Goal: Transaction & Acquisition: Purchase product/service

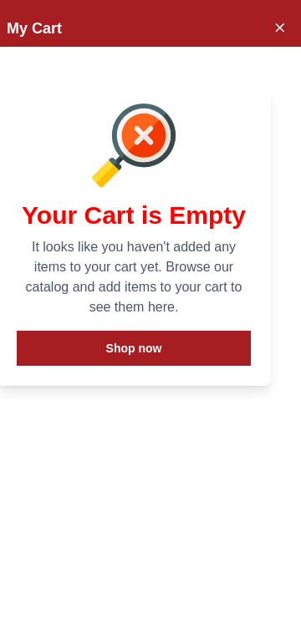
click at [282, 33] on icon "Close Account" at bounding box center [278, 27] width 13 height 21
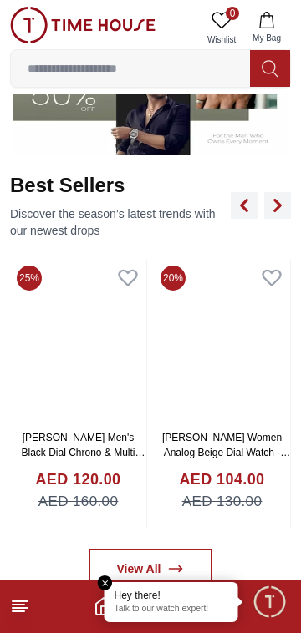
scroll to position [520, 0]
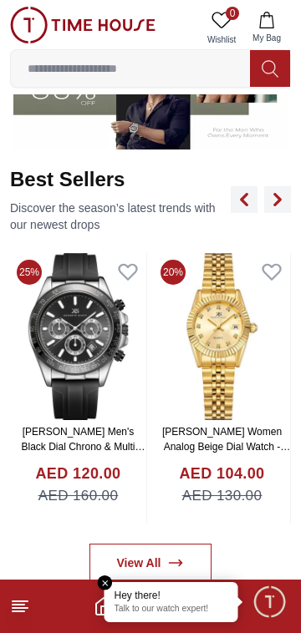
click at [60, 390] on img at bounding box center [78, 336] width 136 height 167
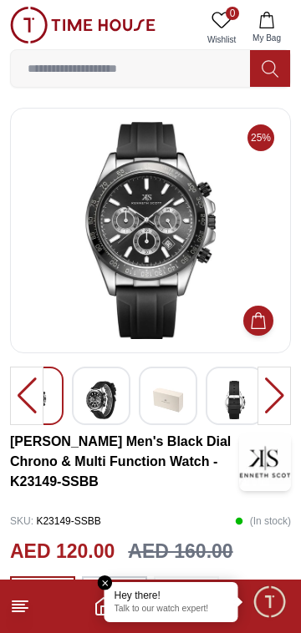
click at [23, 608] on line at bounding box center [20, 608] width 15 height 0
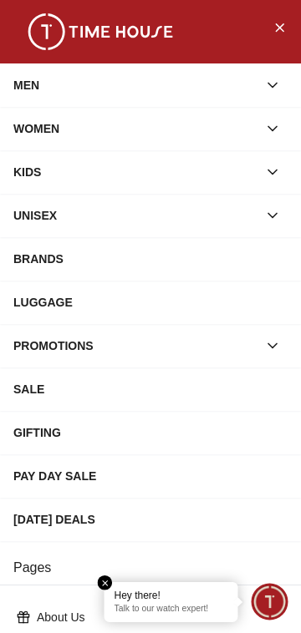
click at [114, 71] on div "MEN" at bounding box center [135, 85] width 244 height 30
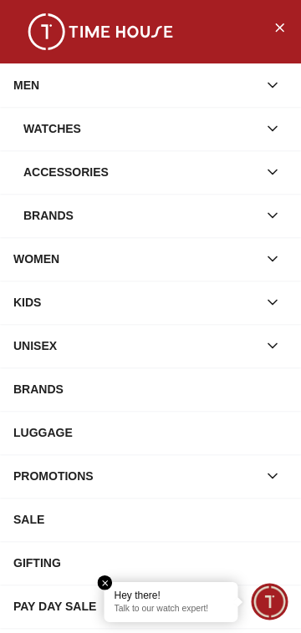
click at [262, 79] on button "button" at bounding box center [272, 85] width 30 height 30
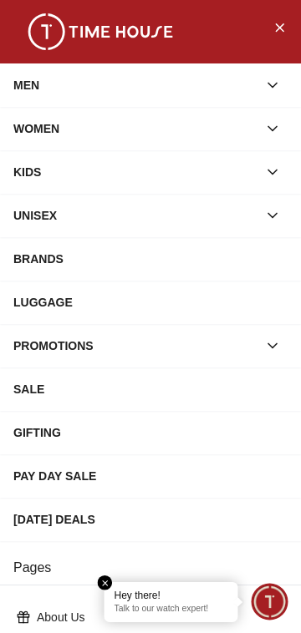
click at [29, 80] on div "MEN" at bounding box center [135, 85] width 244 height 30
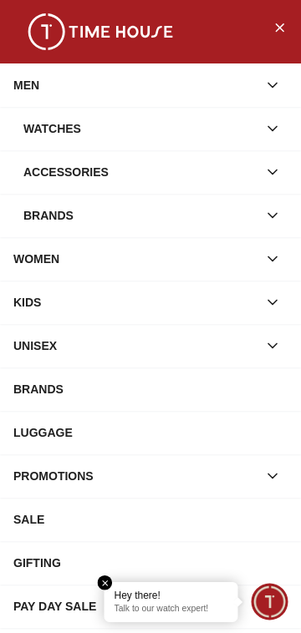
click at [75, 123] on div "Watches" at bounding box center [140, 129] width 234 height 30
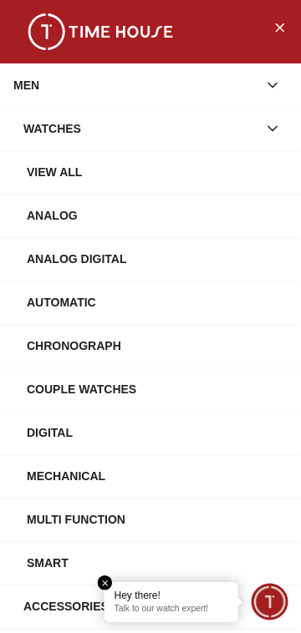
click at [53, 170] on div "View All" at bounding box center [157, 172] width 261 height 30
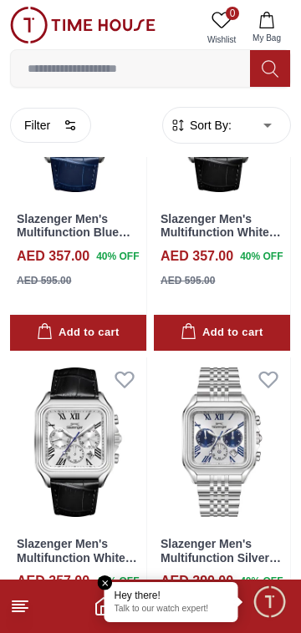
scroll to position [1476, 0]
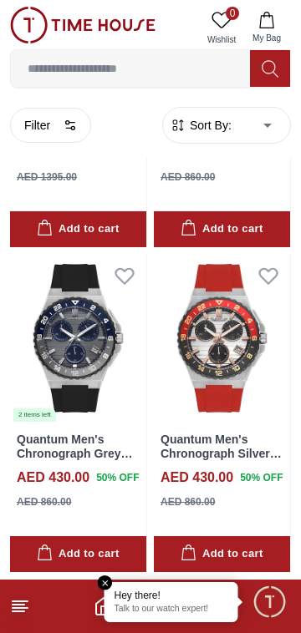
scroll to position [4492, 0]
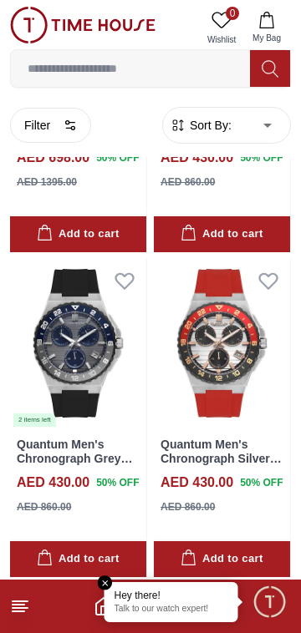
click at [18, 612] on line at bounding box center [19, 612] width 12 height 0
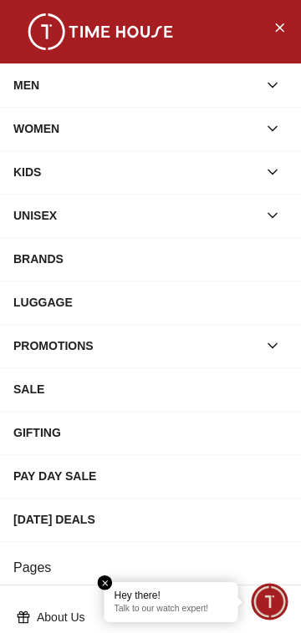
click at [17, 89] on div "MEN" at bounding box center [135, 85] width 244 height 30
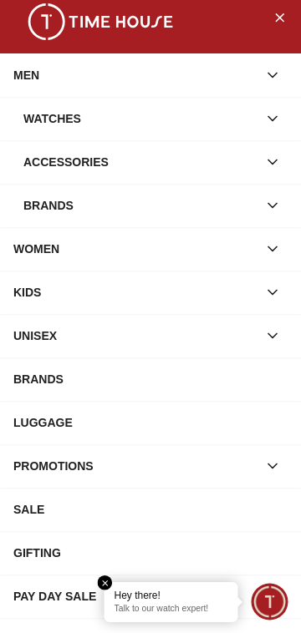
scroll to position [12, 0]
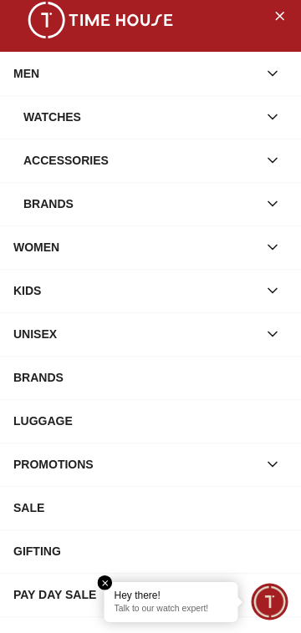
click at [33, 122] on div "Watches" at bounding box center [140, 117] width 234 height 30
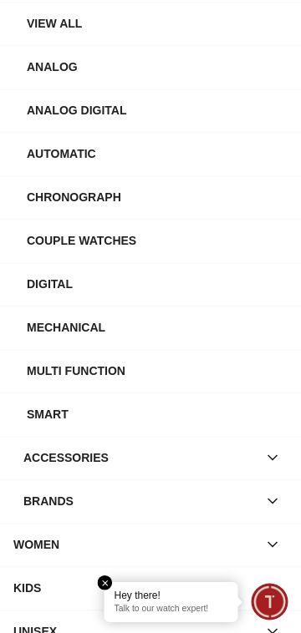
scroll to position [146, 0]
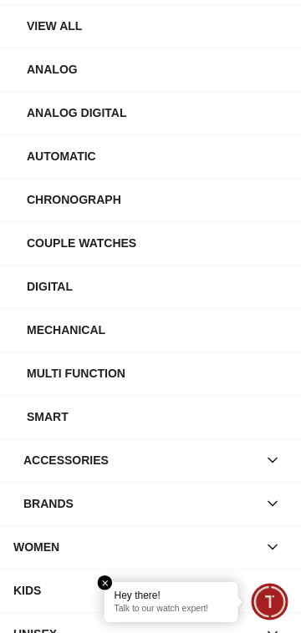
click at [39, 414] on div "Smart" at bounding box center [157, 417] width 261 height 30
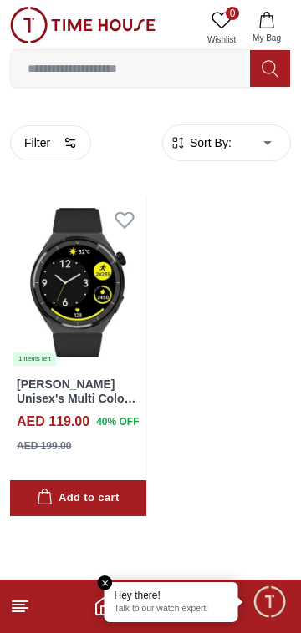
click at [49, 341] on img at bounding box center [78, 283] width 136 height 170
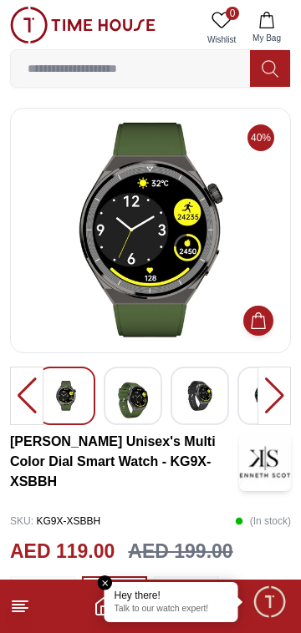
click at [128, 414] on img at bounding box center [133, 400] width 30 height 38
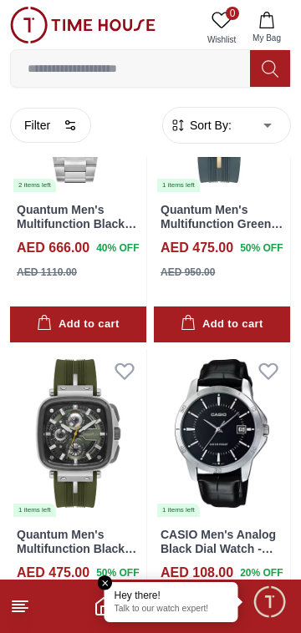
scroll to position [2849, 0]
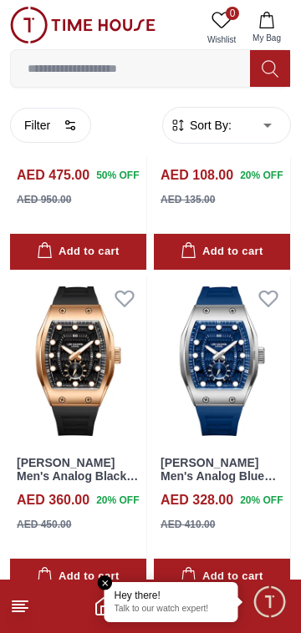
click at [18, 612] on line at bounding box center [19, 612] width 12 height 0
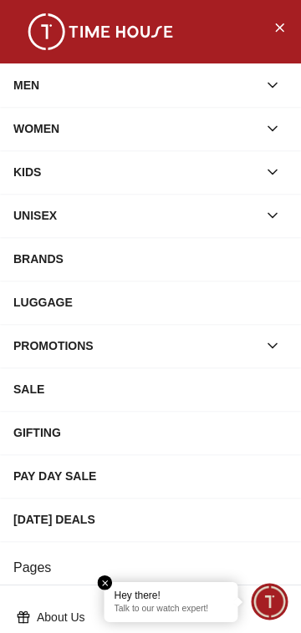
click at [38, 120] on div "WOMEN" at bounding box center [135, 129] width 244 height 30
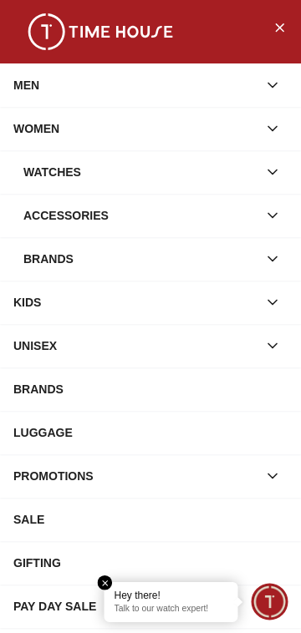
click at [14, 74] on div "MEN" at bounding box center [135, 85] width 244 height 30
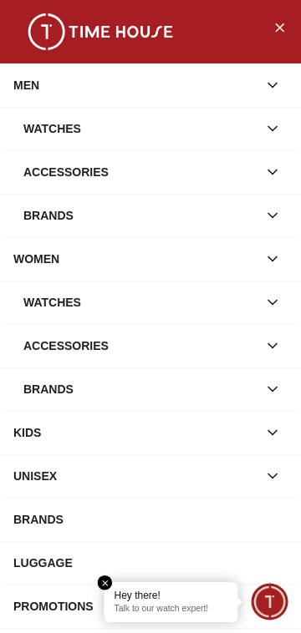
click at [42, 129] on div "Watches" at bounding box center [140, 129] width 234 height 30
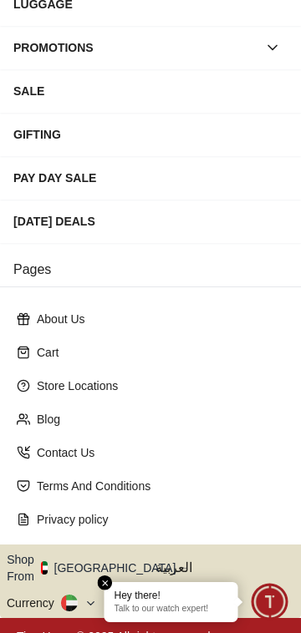
scroll to position [1002, 0]
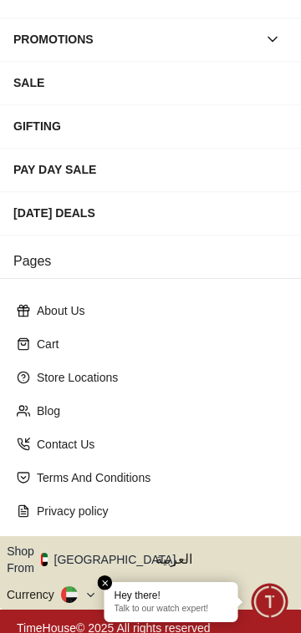
click at [4, 358] on div "About Us Cart Store Locations Blog Contact Us Terms And Conditions Privacy poli…" at bounding box center [150, 411] width 301 height 251
click at [104, 587] on em "Close tooltip" at bounding box center [105, 583] width 15 height 15
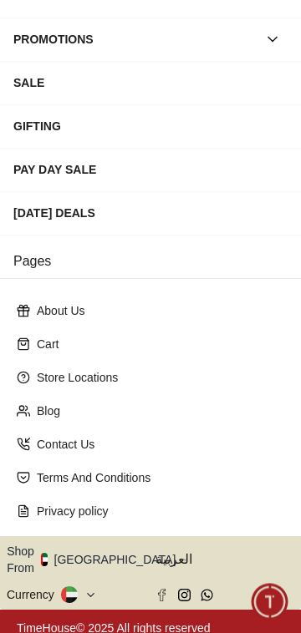
click at [88, 589] on icon at bounding box center [90, 595] width 13 height 13
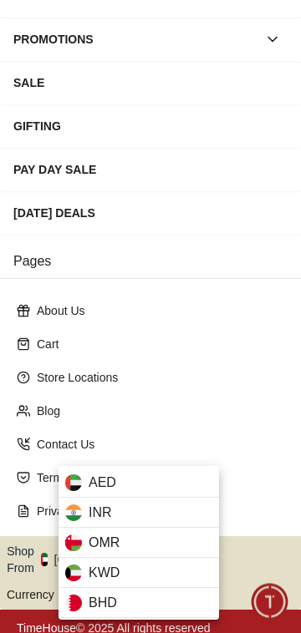
click at [23, 495] on div at bounding box center [150, 316] width 301 height 633
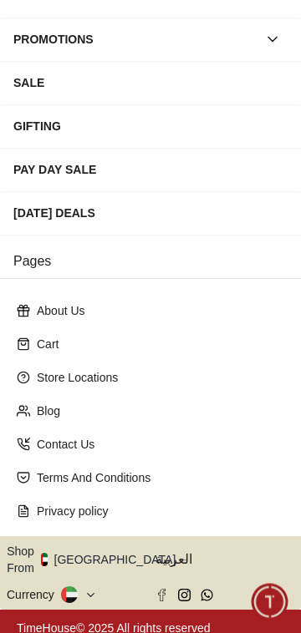
click at [90, 552] on button "Shop From UAE" at bounding box center [97, 559] width 181 height 33
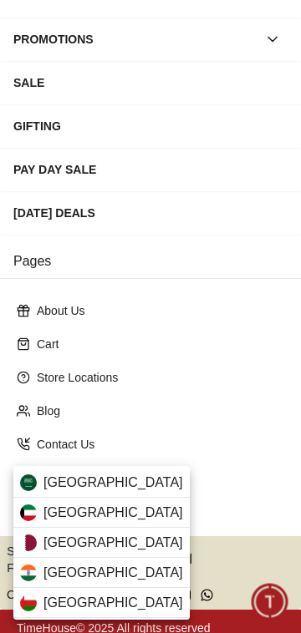
click at [58, 481] on span "Saudi Arabia" at bounding box center [113, 483] width 140 height 20
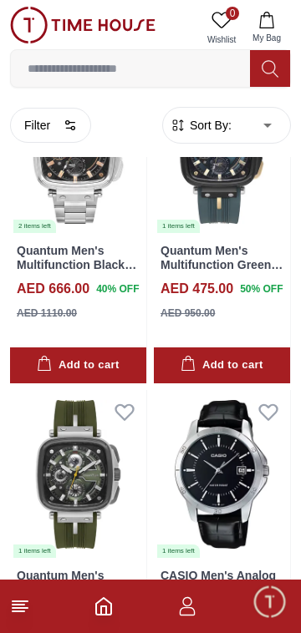
scroll to position [2407, 0]
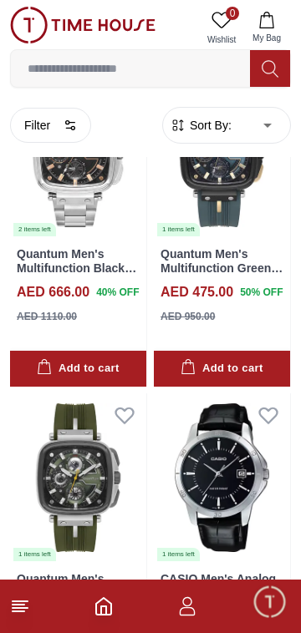
click at [211, 500] on img at bounding box center [222, 479] width 136 height 170
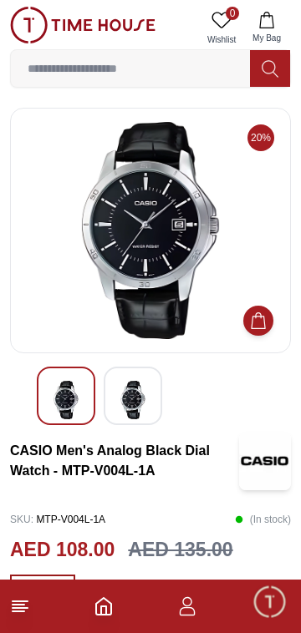
click at [133, 409] on img at bounding box center [133, 400] width 30 height 38
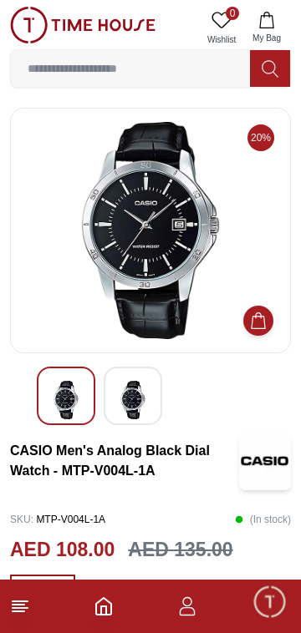
click at [130, 401] on img at bounding box center [133, 400] width 30 height 38
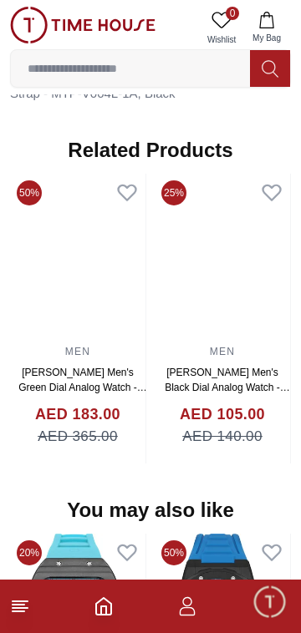
scroll to position [1453, 0]
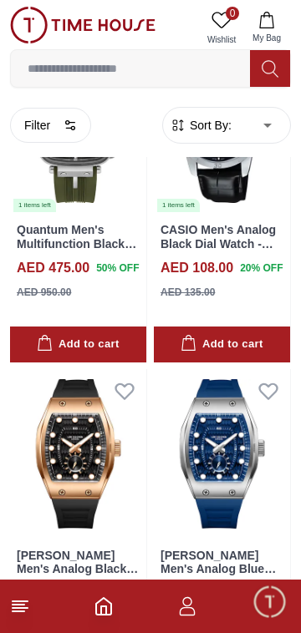
scroll to position [2844, 0]
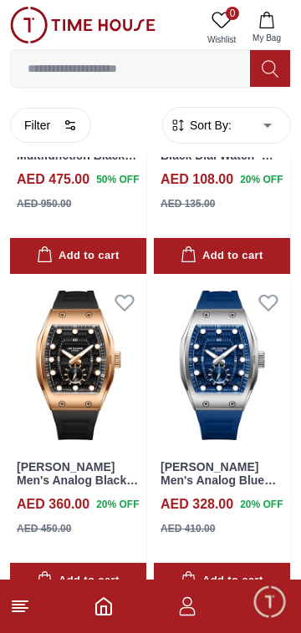
click at [183, 609] on icon "button" at bounding box center [187, 607] width 20 height 20
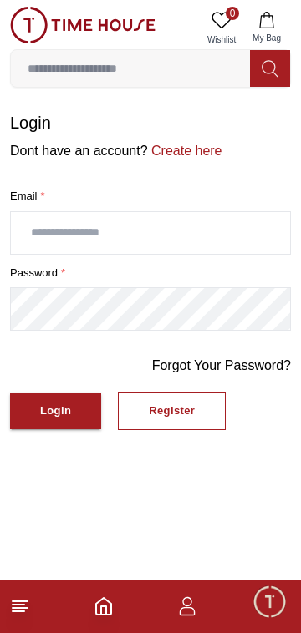
click at [162, 231] on input "text" at bounding box center [150, 233] width 279 height 42
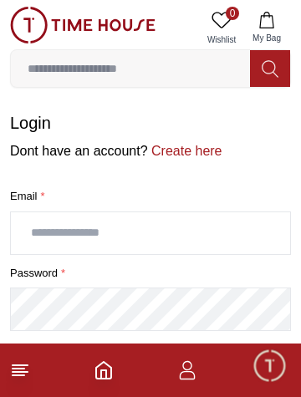
type input "**********"
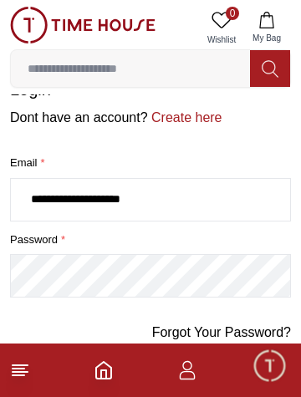
click at [251, 326] on link "Forgot Your Password?" at bounding box center [221, 333] width 139 height 20
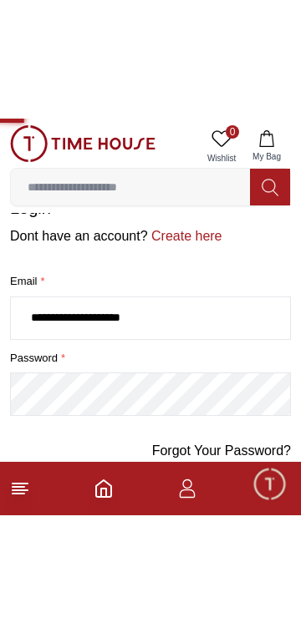
scroll to position [0, 0]
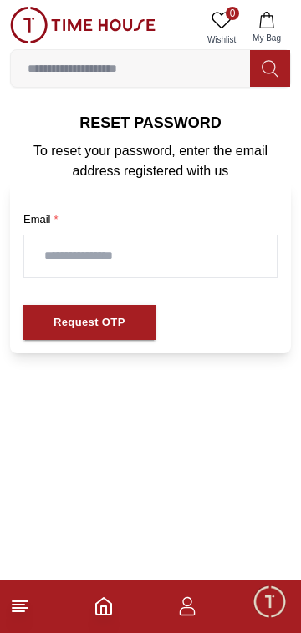
click at [223, 258] on input "text" at bounding box center [150, 257] width 252 height 42
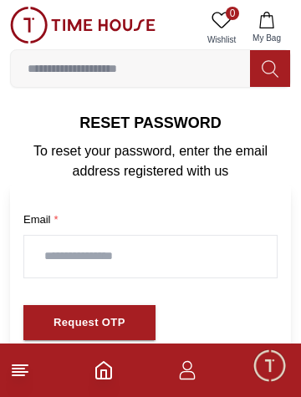
type input "**********"
click at [113, 315] on div "Request OTP" at bounding box center [89, 322] width 72 height 19
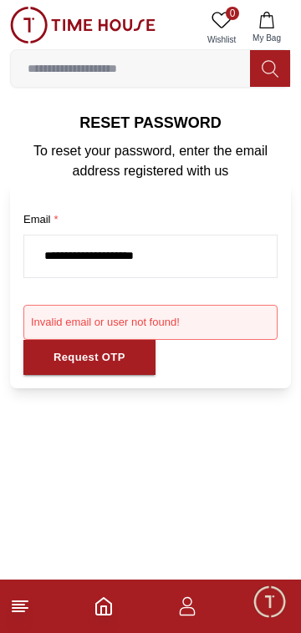
click at [76, 358] on div "Request OTP" at bounding box center [89, 357] width 72 height 19
click at [65, 361] on div "Request OTP" at bounding box center [89, 357] width 72 height 19
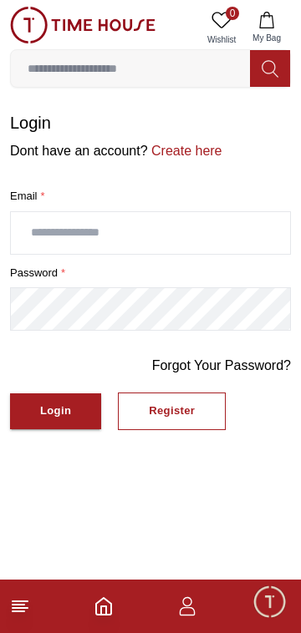
click at [196, 404] on button "Register" at bounding box center [172, 412] width 108 height 38
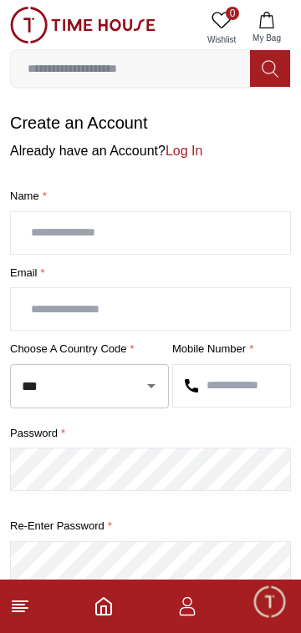
click at [151, 389] on icon "Open" at bounding box center [151, 386] width 20 height 20
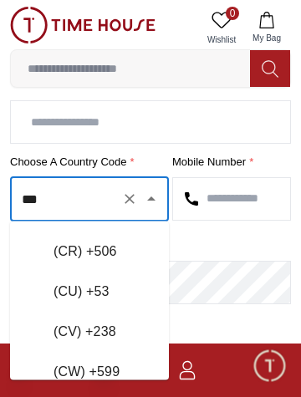
scroll to position [1929, 0]
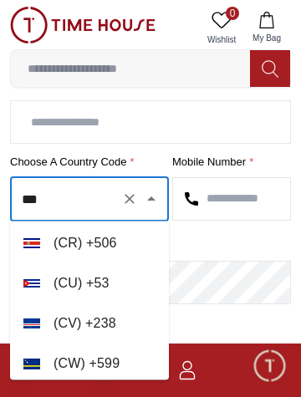
click at [43, 203] on input "***" at bounding box center [66, 199] width 97 height 29
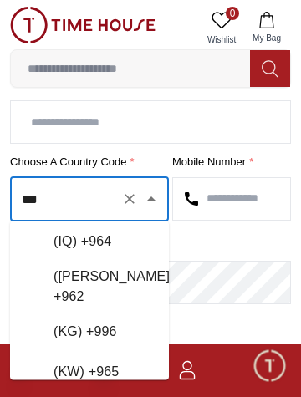
scroll to position [0, 0]
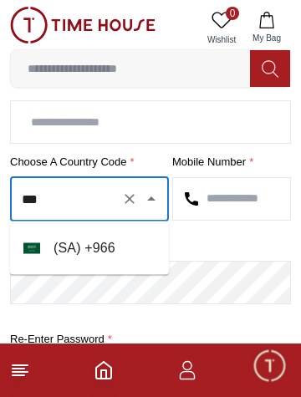
click at [94, 248] on li "( [GEOGRAPHIC_DATA] ) + 966" at bounding box center [89, 248] width 159 height 40
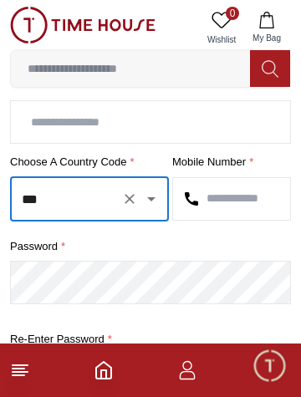
type input "***"
click at [236, 197] on input "text" at bounding box center [231, 199] width 117 height 42
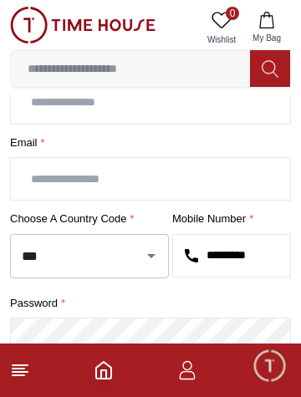
scroll to position [129, 0]
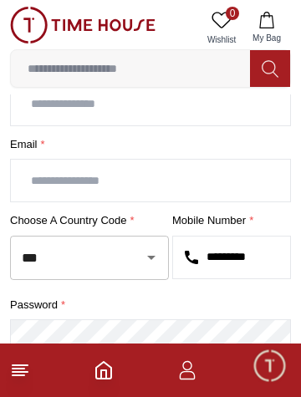
type input "*********"
click at [197, 175] on input "text" at bounding box center [150, 181] width 279 height 42
type input "**********"
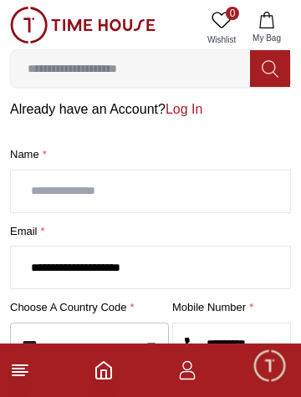
scroll to position [41, 0]
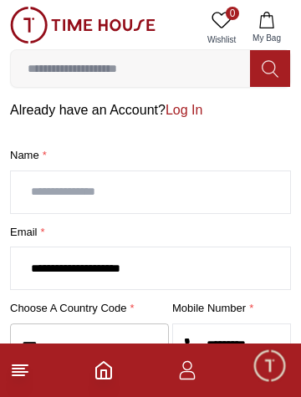
click at [191, 194] on input "text" at bounding box center [150, 192] width 279 height 42
type input "**********"
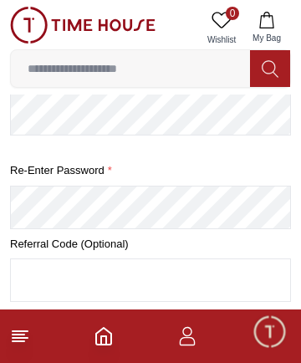
scroll to position [396, 0]
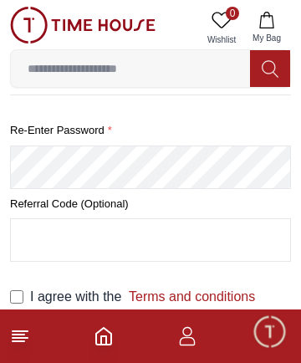
click at [202, 233] on input "text" at bounding box center [150, 240] width 279 height 42
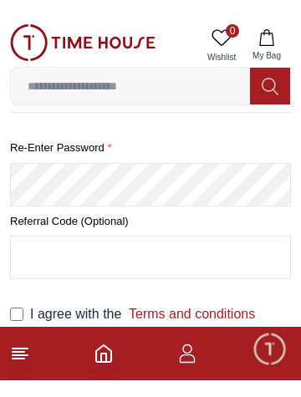
scroll to position [362, 0]
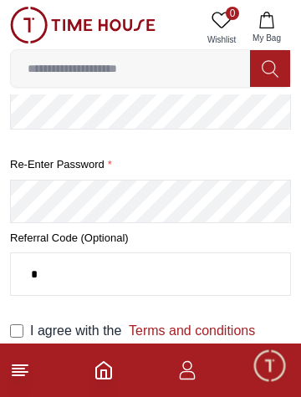
click at [116, 273] on input "*" at bounding box center [150, 274] width 279 height 42
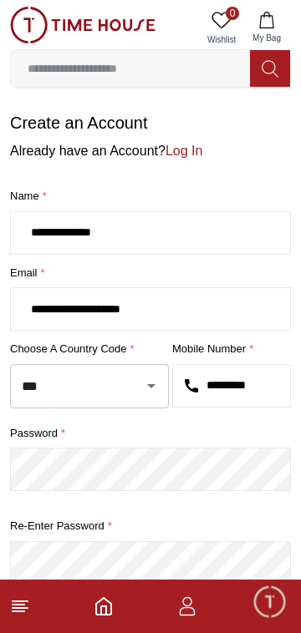
scroll to position [125, 0]
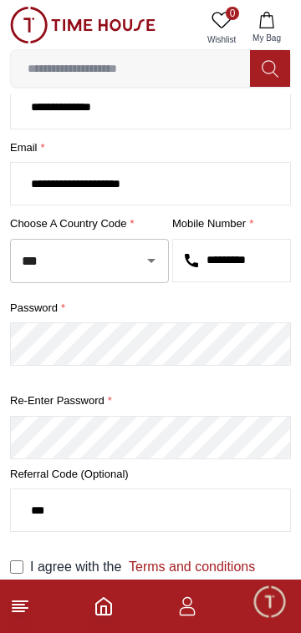
click at [202, 565] on link "Terms and conditions" at bounding box center [188, 567] width 134 height 14
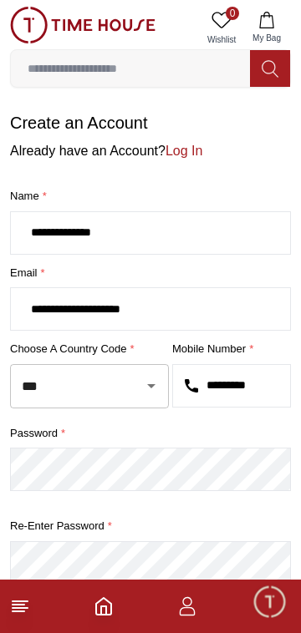
scroll to position [125, 0]
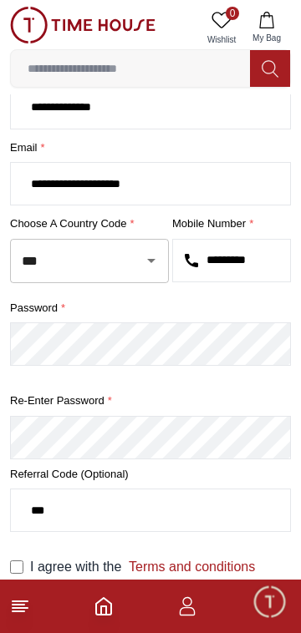
click at [259, 70] on button at bounding box center [270, 68] width 40 height 37
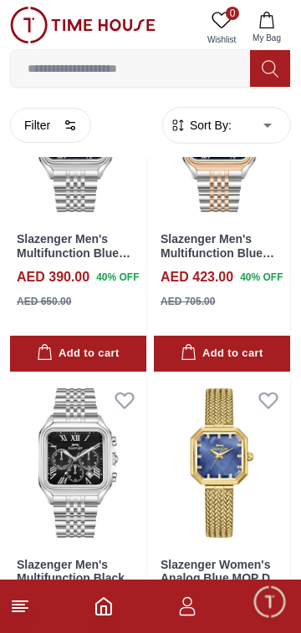
scroll to position [2775, 0]
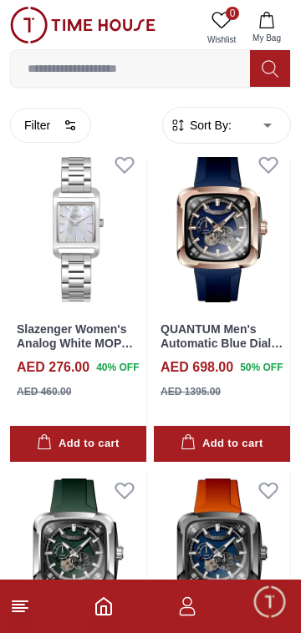
scroll to position [6022, 0]
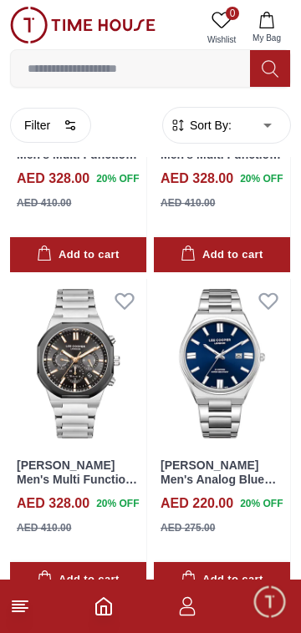
scroll to position [9354, 0]
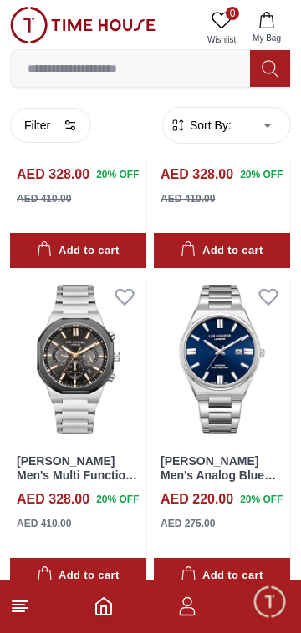
click at [131, 63] on input at bounding box center [130, 68] width 239 height 33
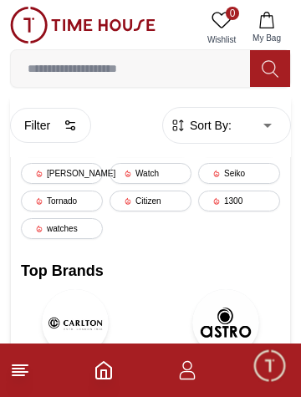
click at [148, 171] on div "Watch" at bounding box center [150, 173] width 82 height 21
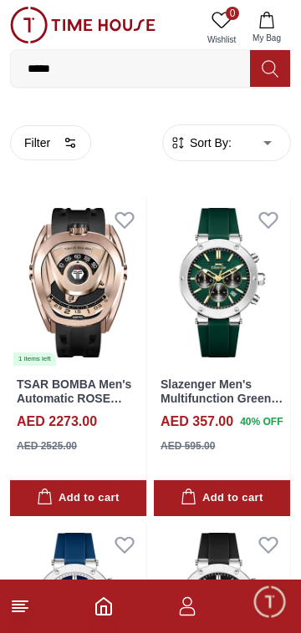
click at [109, 64] on input "*****" at bounding box center [130, 68] width 239 height 33
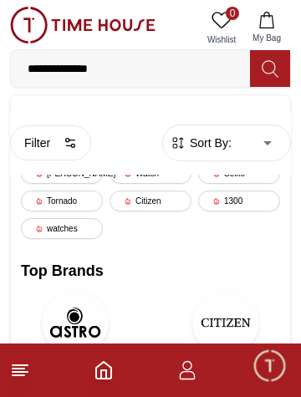
type input "**********"
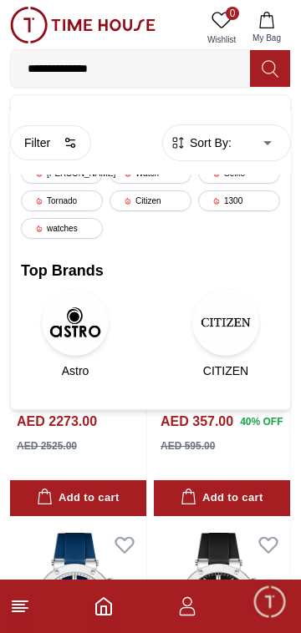
click at [279, 69] on button at bounding box center [270, 68] width 40 height 37
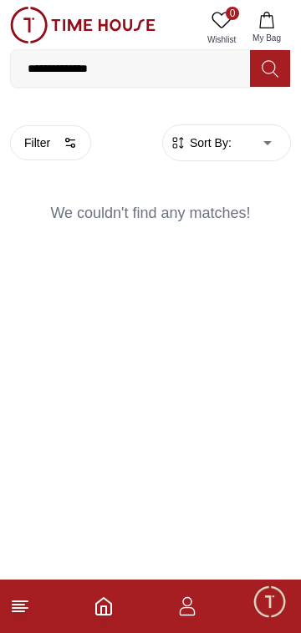
click at [127, 64] on input "**********" at bounding box center [130, 68] width 239 height 33
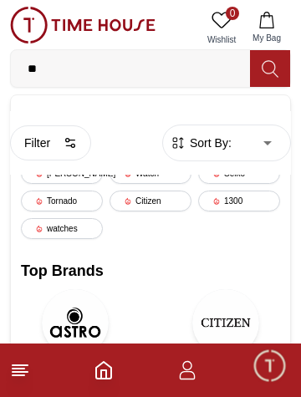
type input "*"
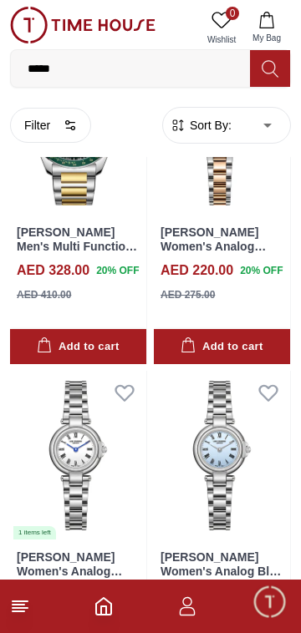
scroll to position [9353, 0]
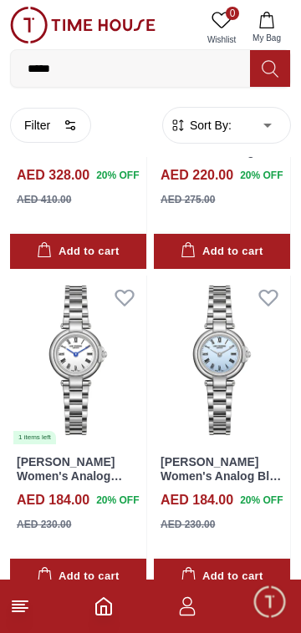
scroll to position [9348, 0]
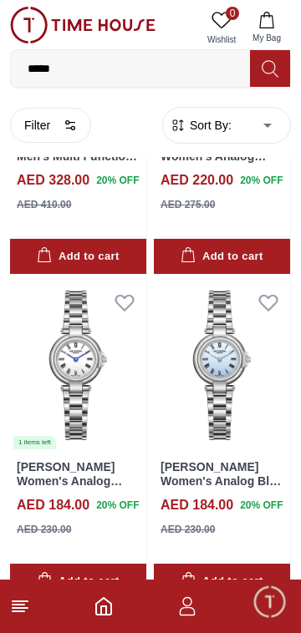
click at [27, 604] on icon at bounding box center [20, 607] width 20 height 20
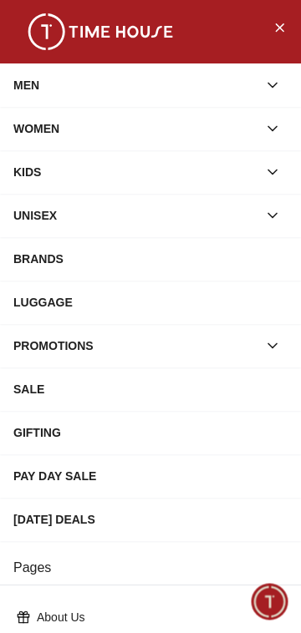
click at [64, 81] on div "MEN" at bounding box center [135, 85] width 244 height 30
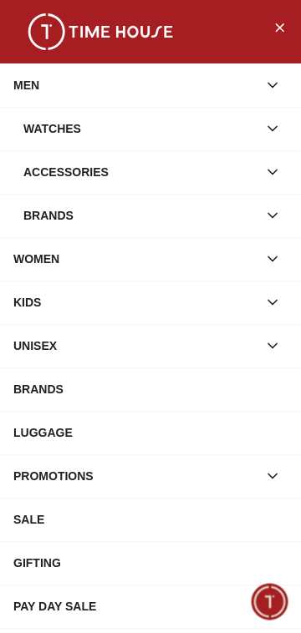
click at [64, 133] on div "Watches" at bounding box center [140, 129] width 234 height 30
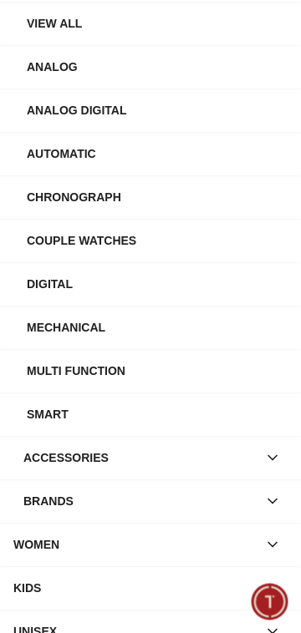
scroll to position [146, 0]
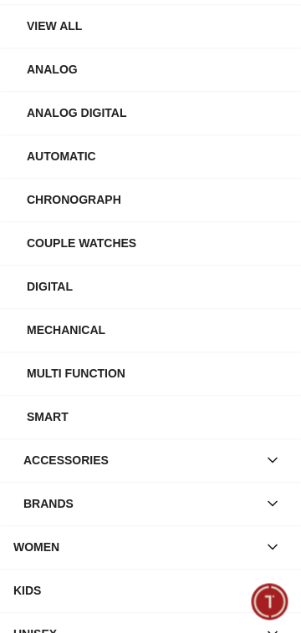
click at [91, 315] on div "Mechanical" at bounding box center [157, 330] width 261 height 30
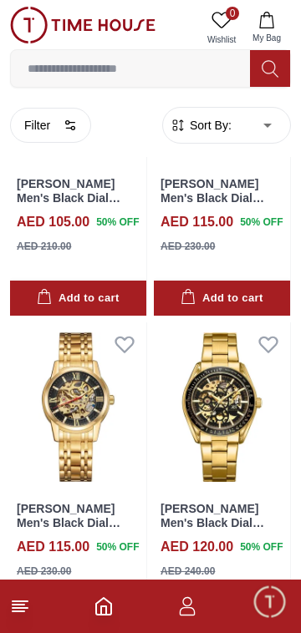
scroll to position [6019, 0]
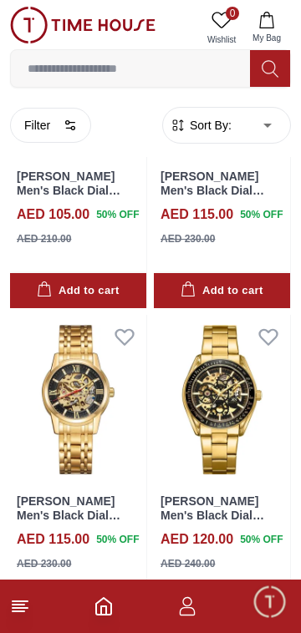
scroll to position [2986, 0]
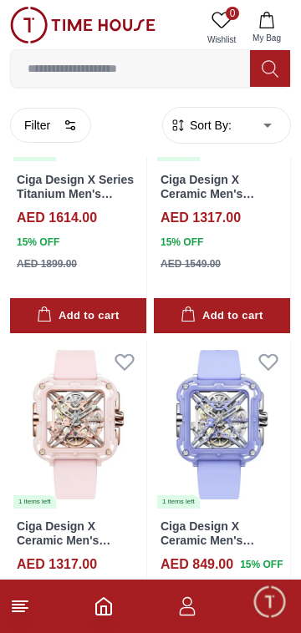
scroll to position [2209, 0]
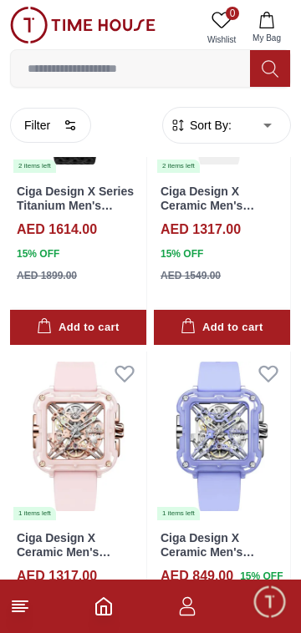
click at [20, 615] on icon at bounding box center [20, 607] width 20 height 20
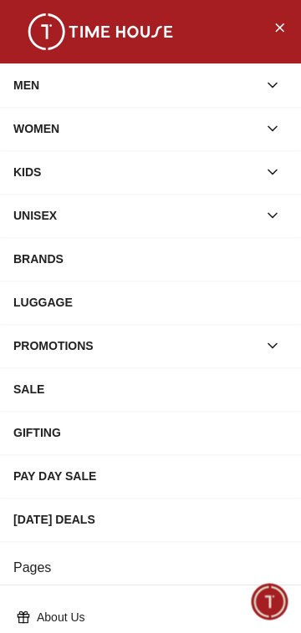
click at [17, 84] on div "MEN" at bounding box center [135, 85] width 244 height 30
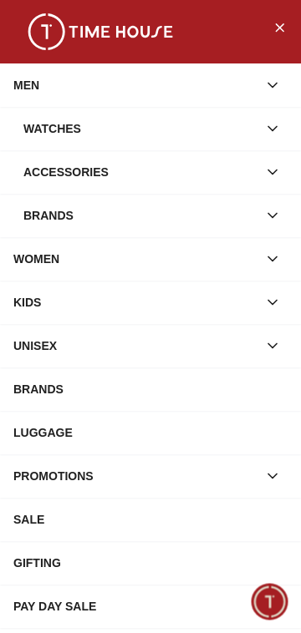
click at [25, 124] on div "Watches" at bounding box center [140, 129] width 234 height 30
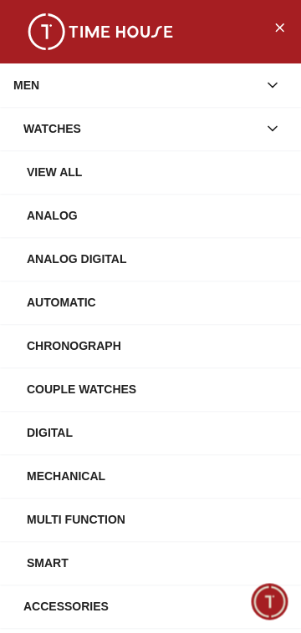
click at [41, 170] on div "View All" at bounding box center [157, 172] width 261 height 30
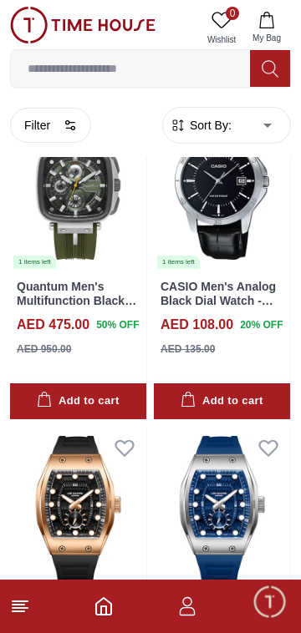
scroll to position [6101, 0]
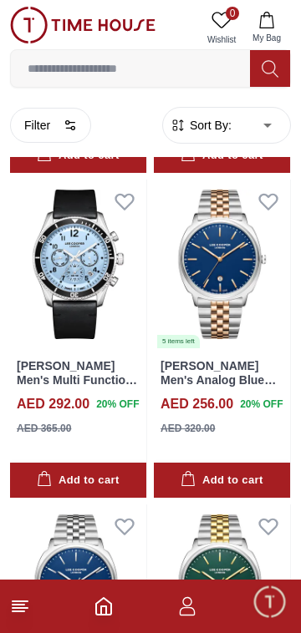
scroll to position [9228, 0]
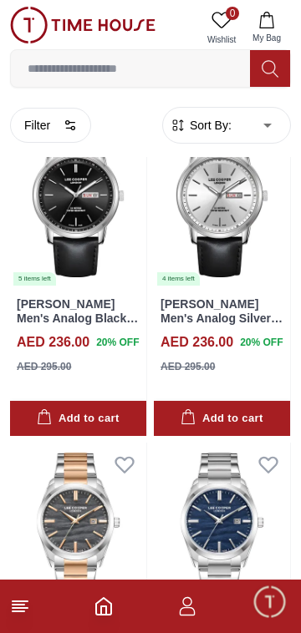
scroll to position [12562, 0]
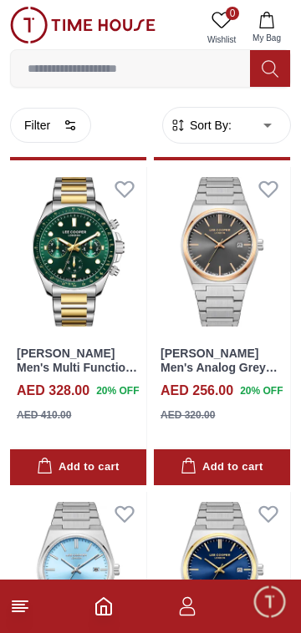
scroll to position [15857, 0]
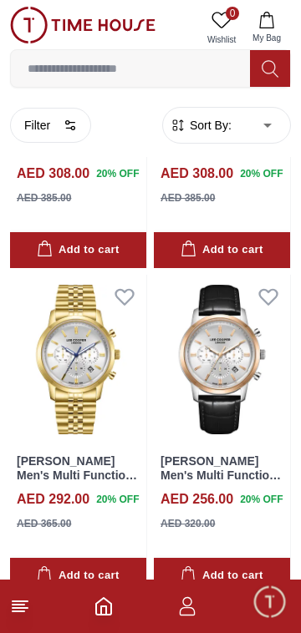
scroll to position [17485, 0]
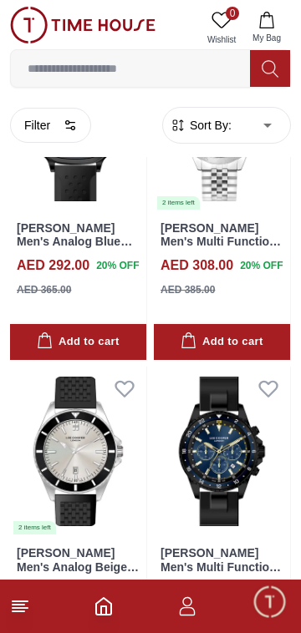
scroll to position [22274, 0]
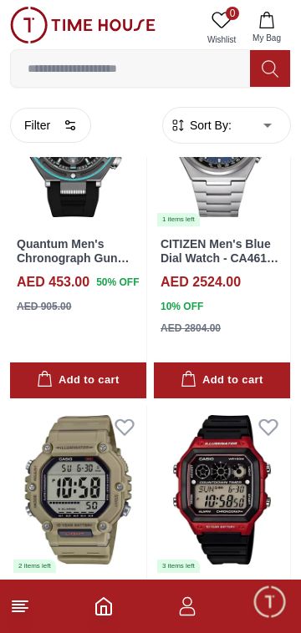
scroll to position [25576, 0]
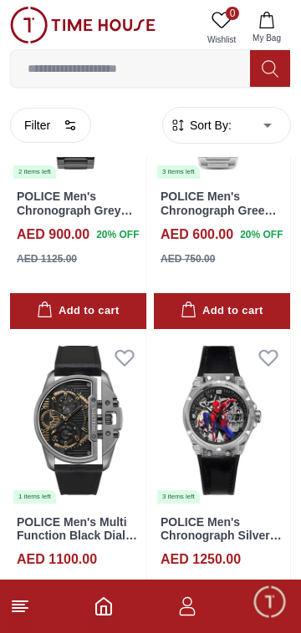
scroll to position [28926, 0]
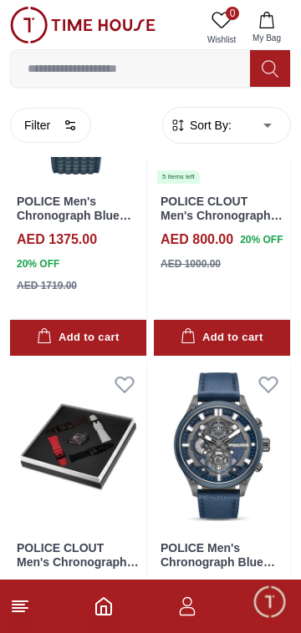
scroll to position [32207, 0]
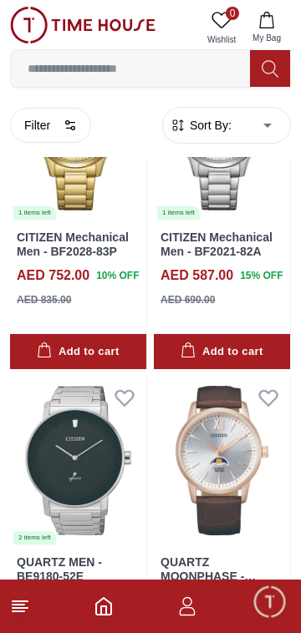
scroll to position [35416, 0]
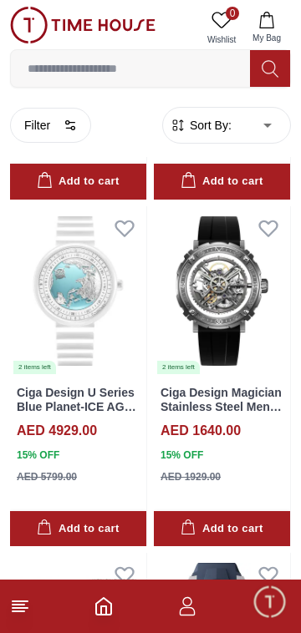
scroll to position [38760, 0]
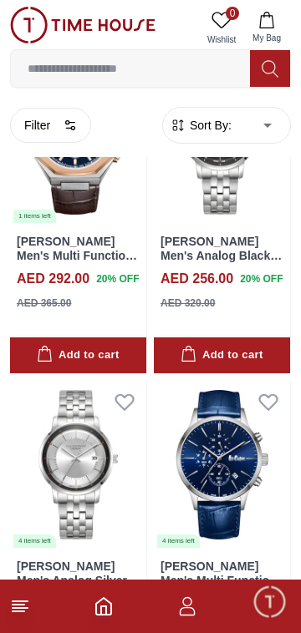
scroll to position [42077, 0]
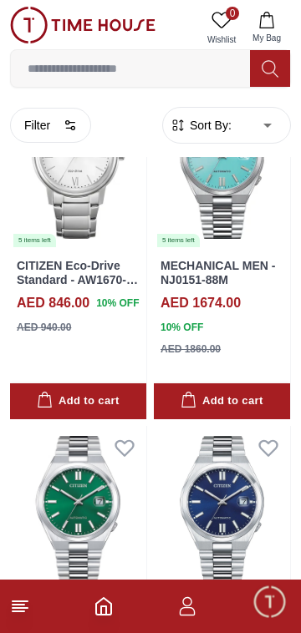
scroll to position [45476, 0]
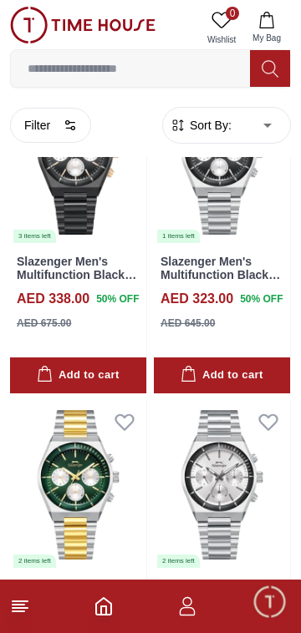
scroll to position [48802, 0]
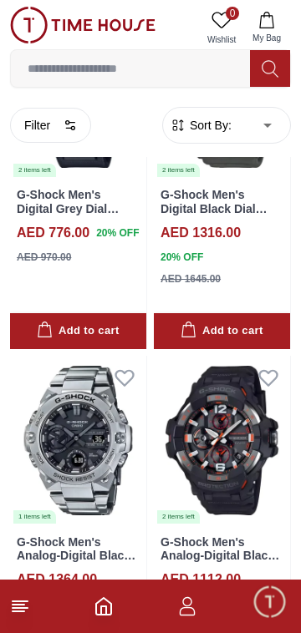
scroll to position [52124, 0]
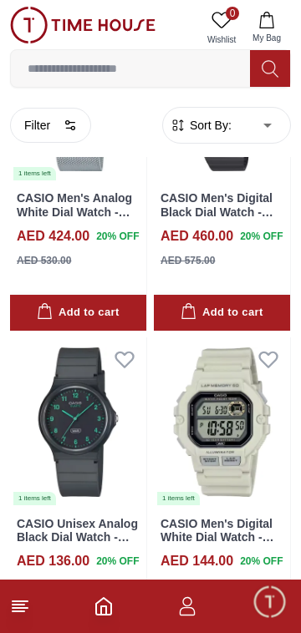
scroll to position [55431, 0]
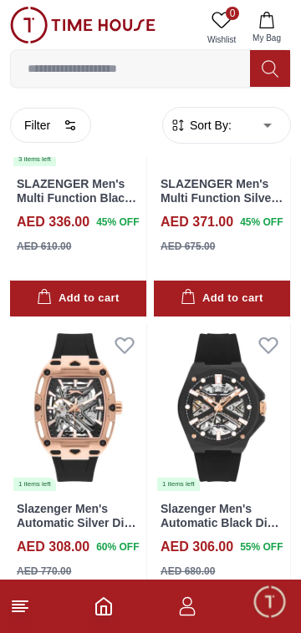
scroll to position [58724, 0]
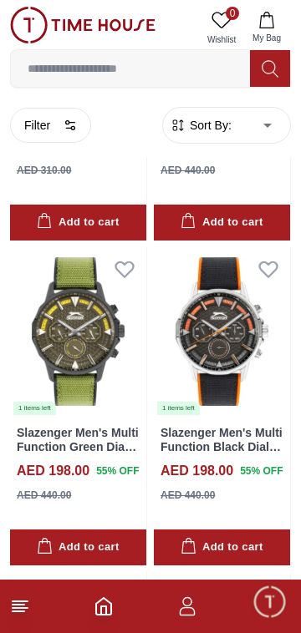
scroll to position [60433, 0]
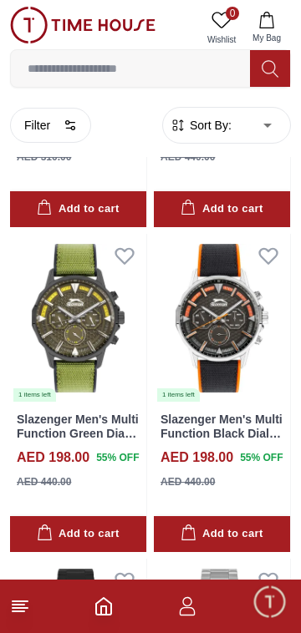
click at [49, 372] on img at bounding box center [78, 319] width 136 height 170
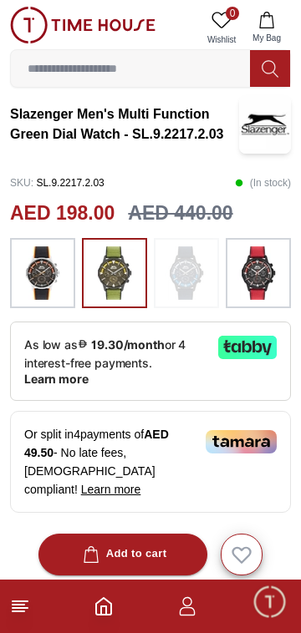
scroll to position [340, 0]
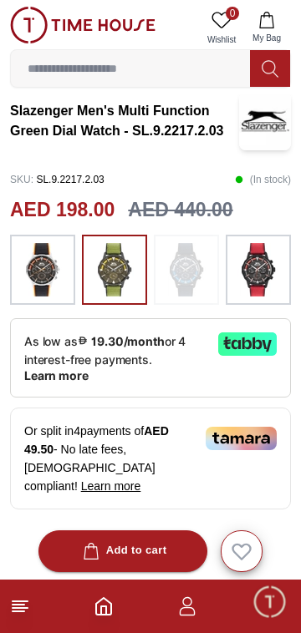
click at [110, 541] on div "Add to cart" at bounding box center [123, 550] width 88 height 19
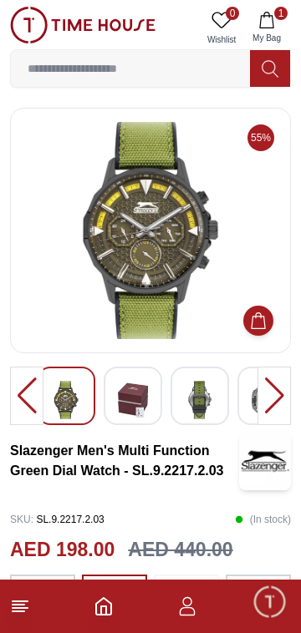
scroll to position [0, 0]
click at [79, 255] on img at bounding box center [150, 230] width 252 height 217
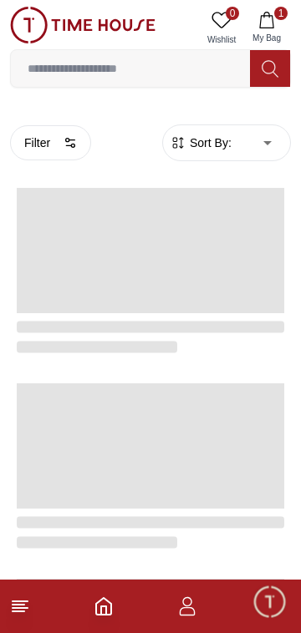
scroll to position [2676, 0]
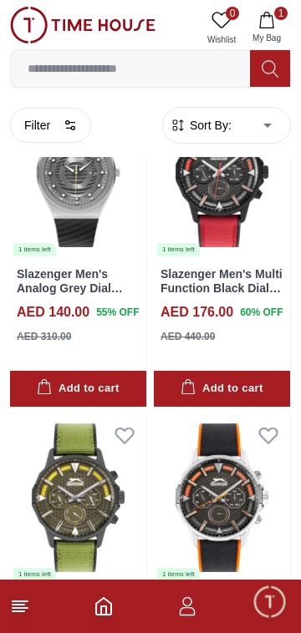
scroll to position [62082, 0]
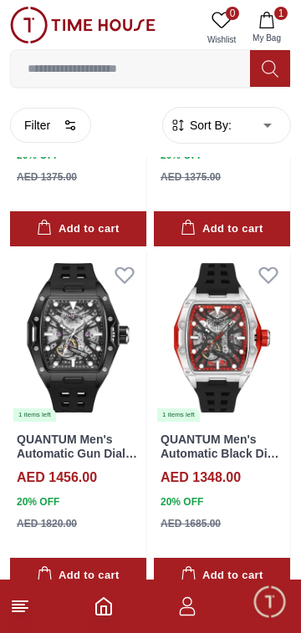
scroll to position [62082, 0]
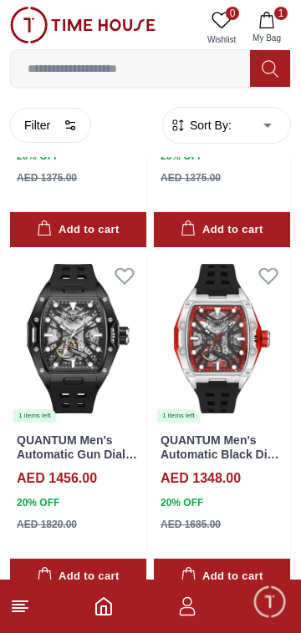
scroll to position [62085, 0]
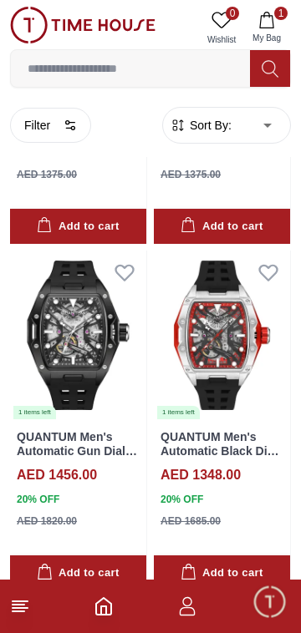
scroll to position [62050, 0]
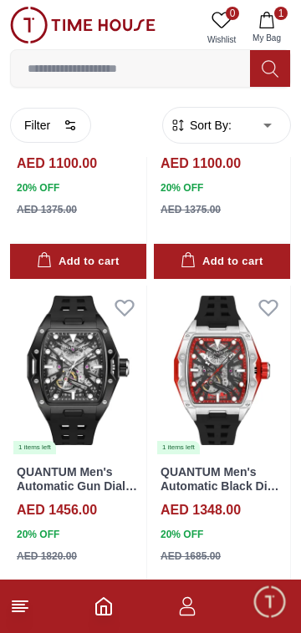
scroll to position [62085, 0]
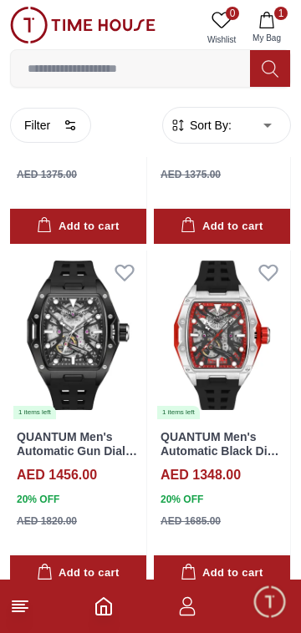
scroll to position [62084, 0]
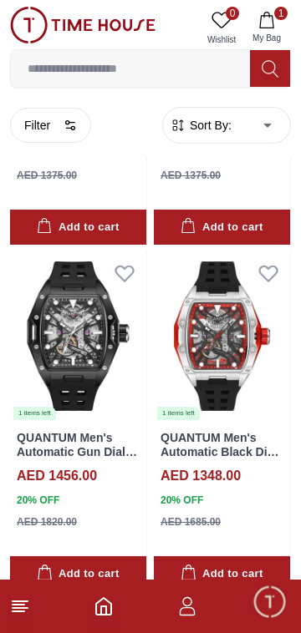
click at [109, 607] on icon "Home" at bounding box center [104, 607] width 20 height 20
click at [107, 615] on icon "Home" at bounding box center [103, 606] width 15 height 17
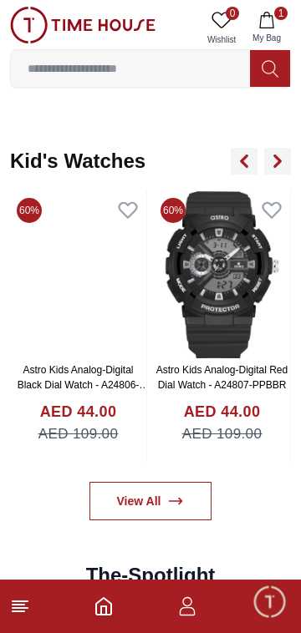
scroll to position [2554, 0]
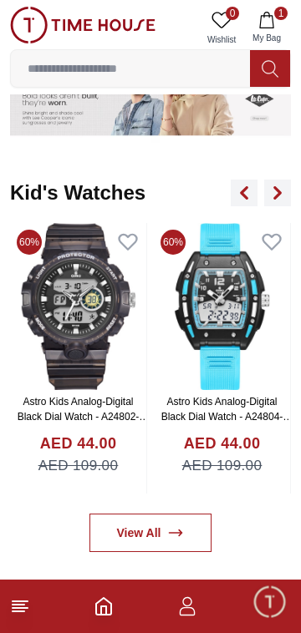
click at [267, 189] on button "button" at bounding box center [277, 193] width 27 height 27
click at [280, 197] on icon "button" at bounding box center [277, 192] width 13 height 13
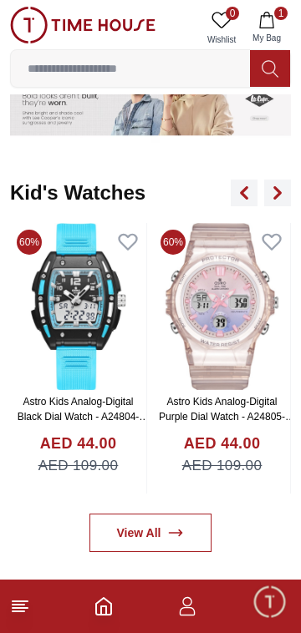
click at [283, 185] on button "button" at bounding box center [277, 193] width 27 height 27
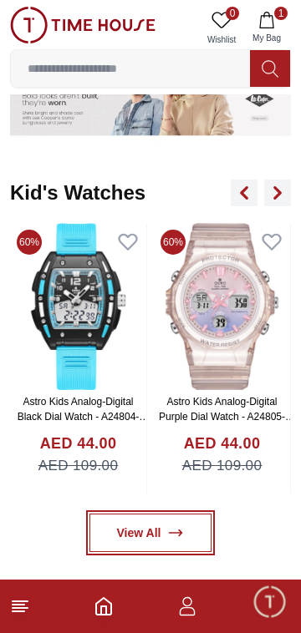
click at [169, 545] on link "View All" at bounding box center [150, 533] width 123 height 38
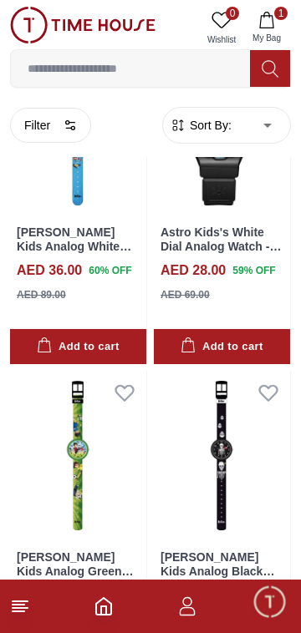
scroll to position [4110, 0]
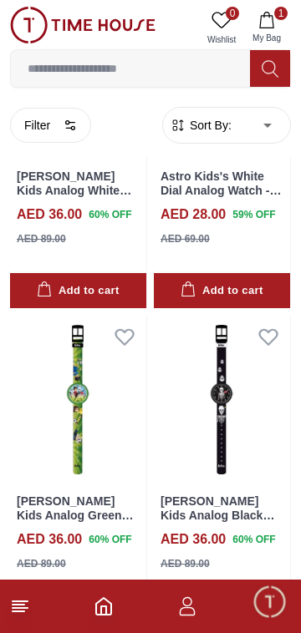
scroll to position [2849, 0]
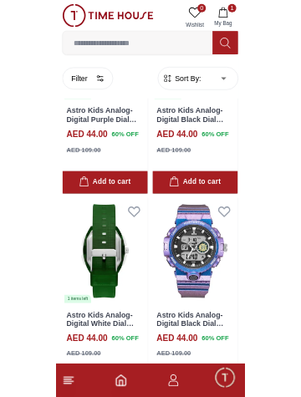
scroll to position [2810, 0]
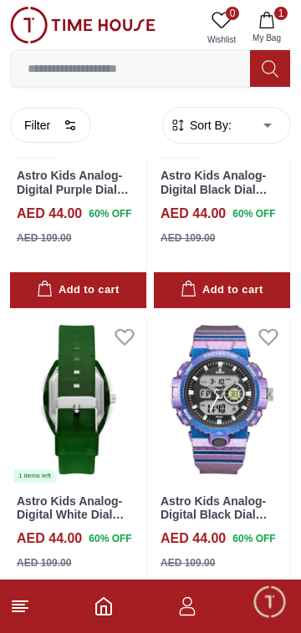
click at [56, 69] on input at bounding box center [130, 68] width 239 height 33
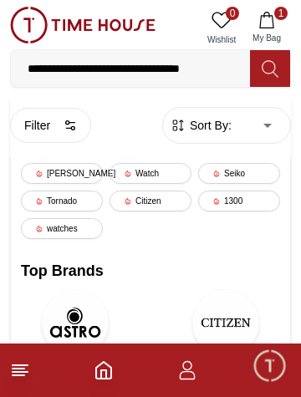
type input "**********"
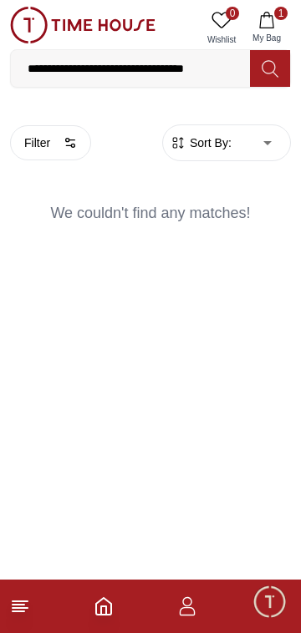
click at [274, 63] on icon at bounding box center [270, 68] width 17 height 19
click at [229, 45] on span "Wishlist" at bounding box center [222, 39] width 42 height 13
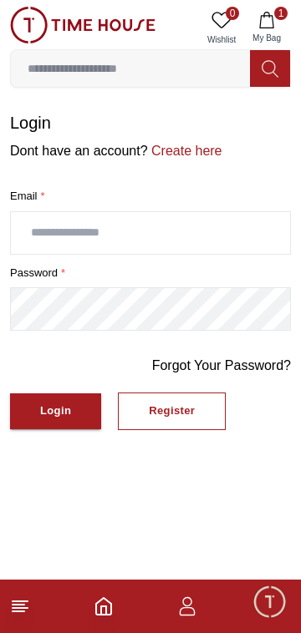
click at [114, 67] on input at bounding box center [130, 68] width 239 height 33
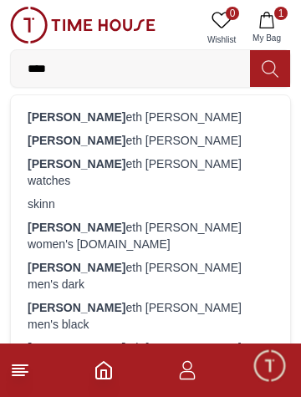
type input "****"
click at [81, 140] on div "[PERSON_NAME] eth [PERSON_NAME]" at bounding box center [150, 140] width 259 height 23
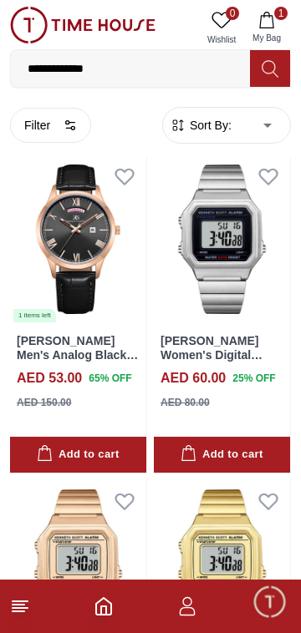
scroll to position [43, 0]
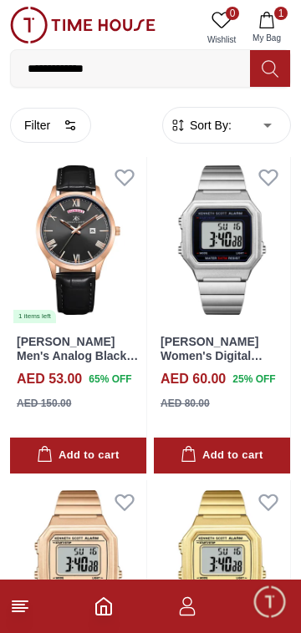
click at [63, 282] on img at bounding box center [78, 240] width 136 height 170
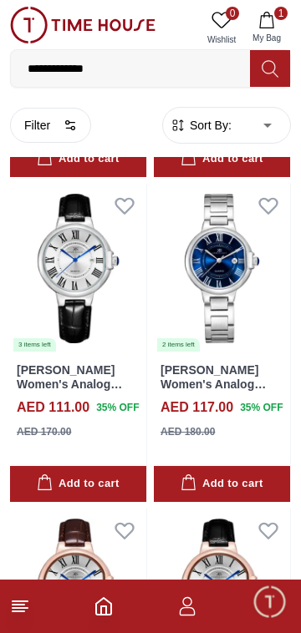
scroll to position [5223, 0]
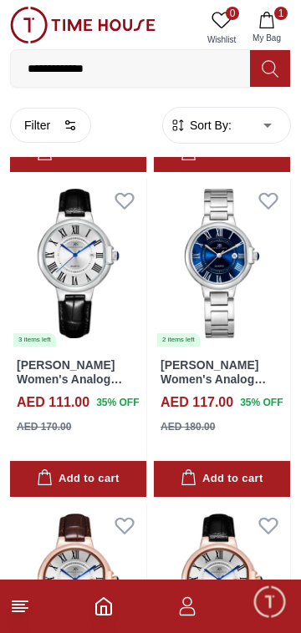
click at [55, 300] on img at bounding box center [78, 264] width 136 height 170
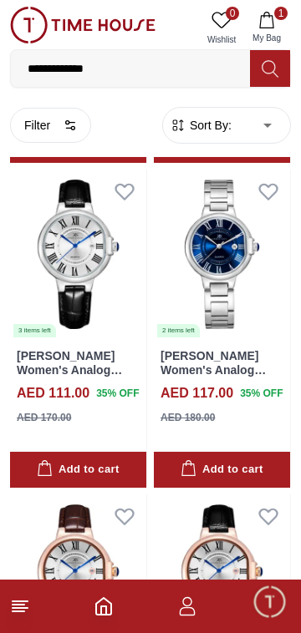
scroll to position [5233, 0]
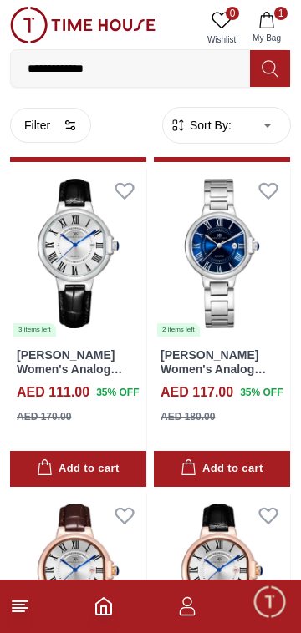
click at [82, 479] on button "Add to cart" at bounding box center [78, 469] width 136 height 36
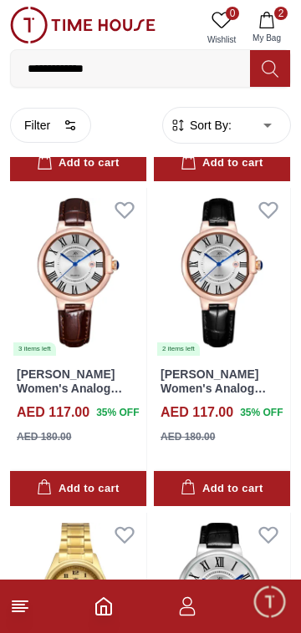
scroll to position [5544, 0]
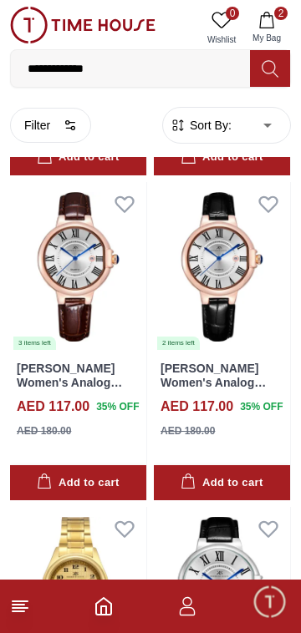
click at [79, 480] on div "Add to cart" at bounding box center [78, 483] width 82 height 19
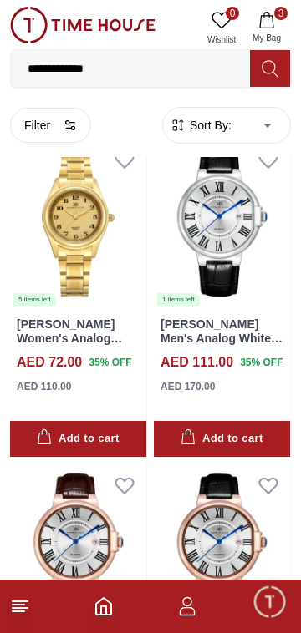
scroll to position [6101, 0]
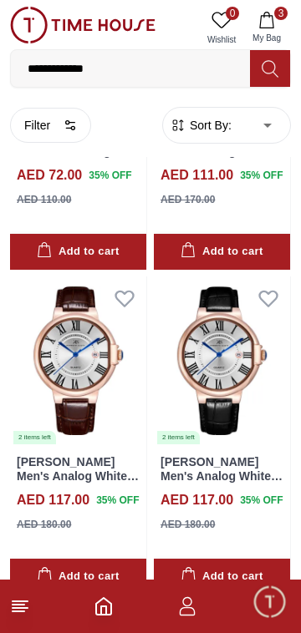
click at [272, 609] on span "Minimize live chat window" at bounding box center [269, 601] width 48 height 48
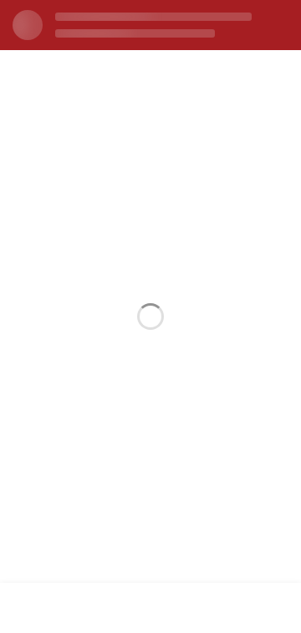
scroll to position [0, 0]
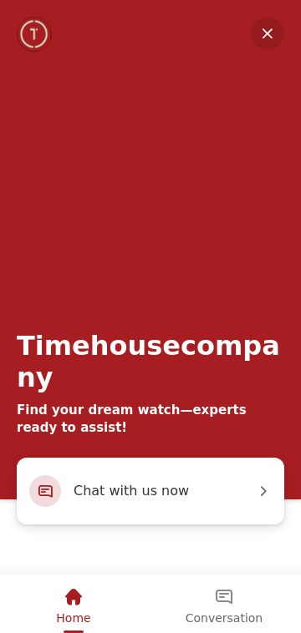
scroll to position [2835, 0]
click at [257, 39] on em "Minimize" at bounding box center [267, 33] width 33 height 33
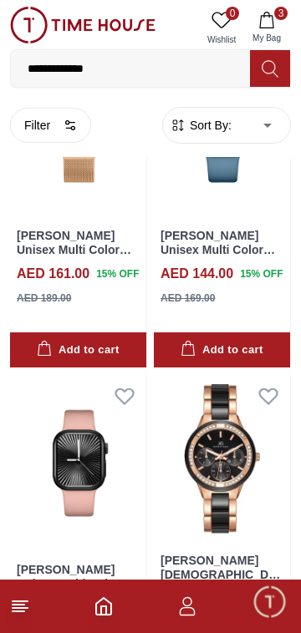
scroll to position [6068, 0]
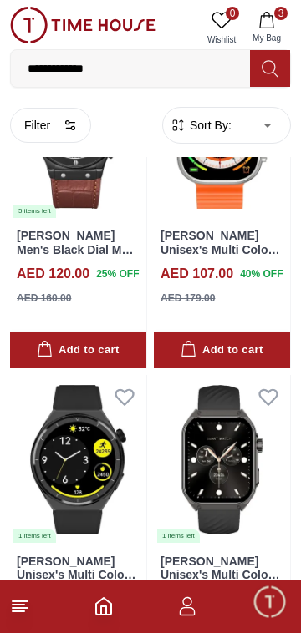
scroll to position [9302, 0]
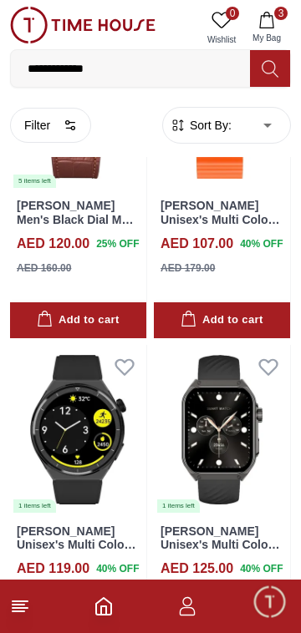
scroll to position [9369, 0]
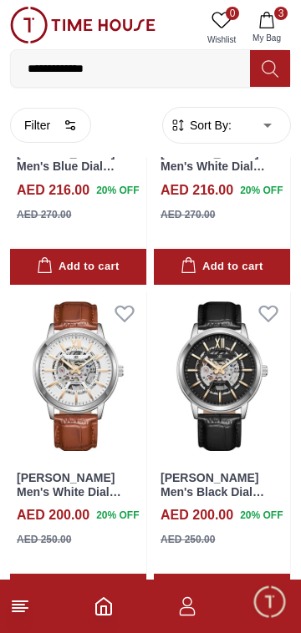
scroll to position [11311, 0]
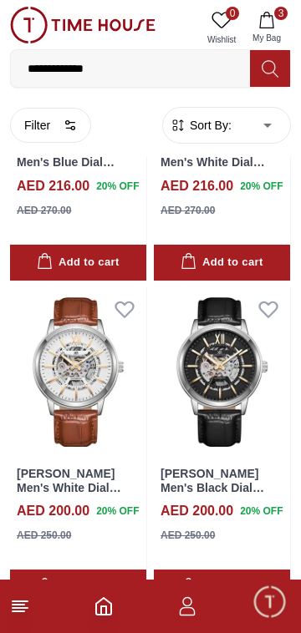
click at [69, 377] on img at bounding box center [78, 372] width 136 height 170
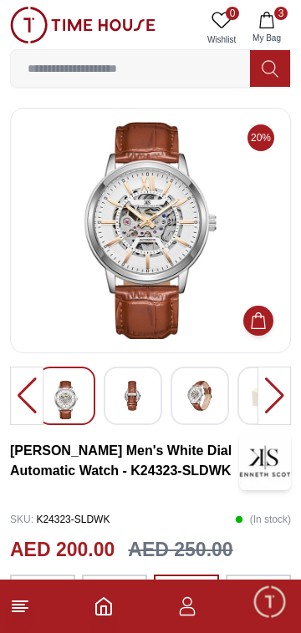
click at [66, 300] on img at bounding box center [150, 230] width 252 height 217
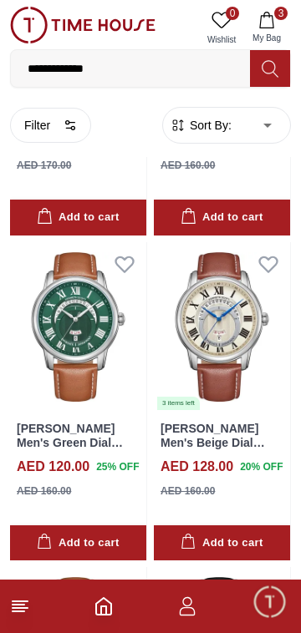
scroll to position [15268, 0]
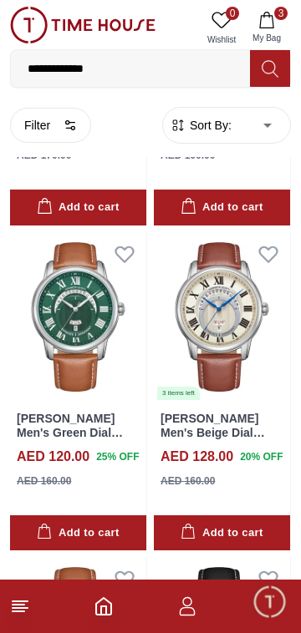
click at [281, 594] on span "Minimize live chat window" at bounding box center [269, 601] width 48 height 48
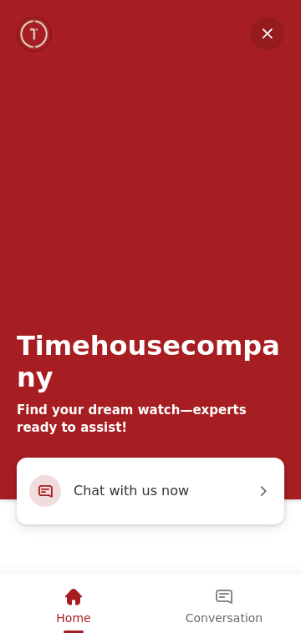
scroll to position [9369, 0]
click at [275, 22] on em "Minimize" at bounding box center [267, 33] width 33 height 33
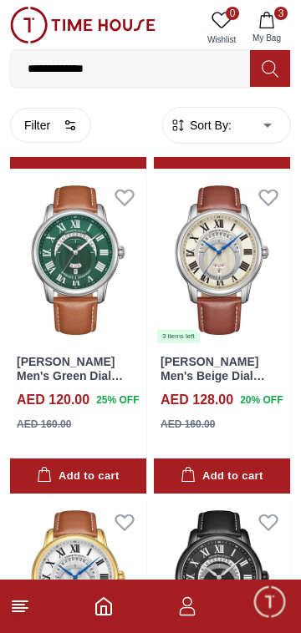
scroll to position [15329, 0]
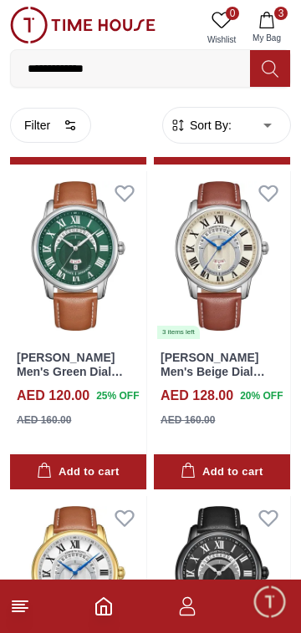
click at [226, 306] on img at bounding box center [222, 256] width 136 height 170
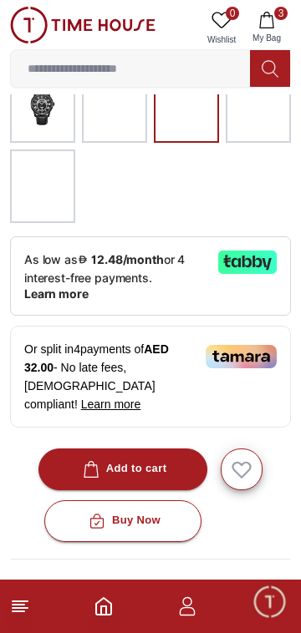
scroll to position [506, 0]
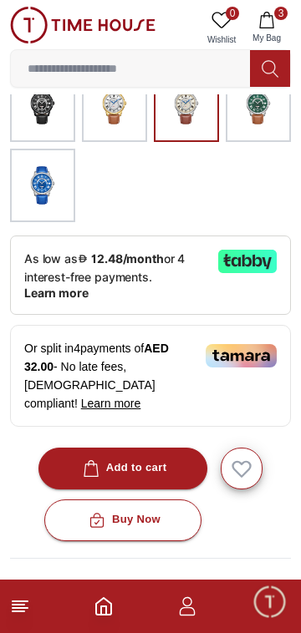
click at [149, 459] on div "Add to cart" at bounding box center [123, 468] width 88 height 19
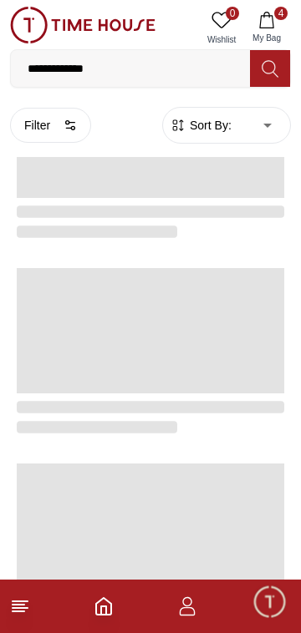
click at [282, 20] on button "4 My Bag" at bounding box center [266, 28] width 48 height 43
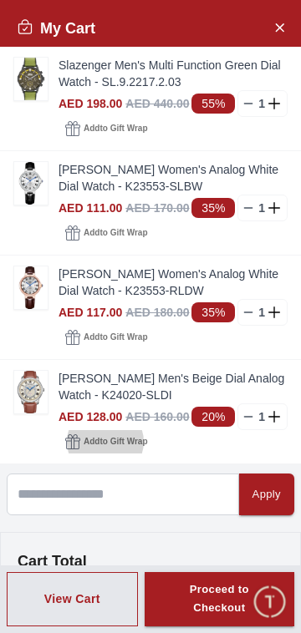
click at [99, 439] on span "Add to Gift Wrap" at bounding box center [116, 442] width 64 height 17
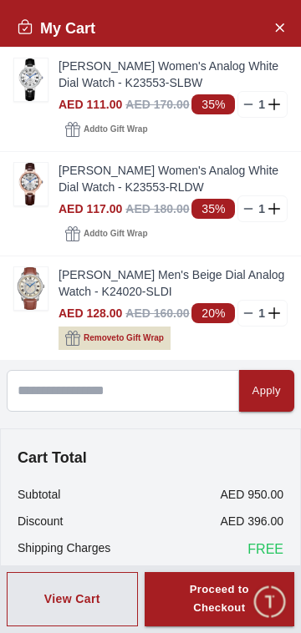
scroll to position [159, 0]
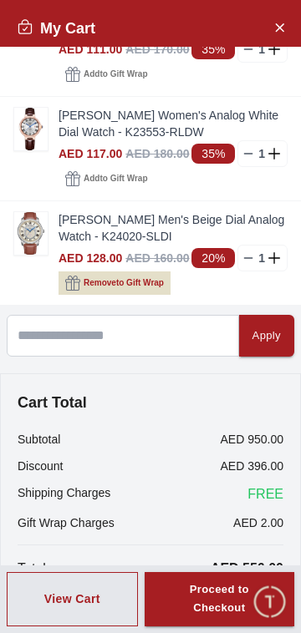
click at [219, 602] on div "Proceed to Checkout" at bounding box center [219, 600] width 89 height 38
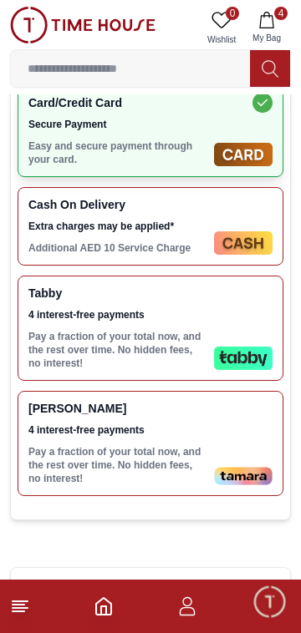
scroll to position [549, 0]
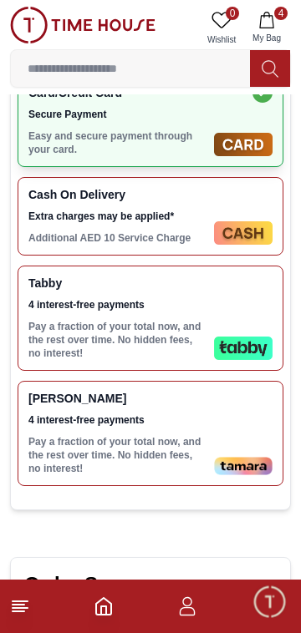
click at [64, 330] on p "Pay a fraction of your total now, and the rest over time. No hidden fees, no in…" at bounding box center [117, 340] width 179 height 40
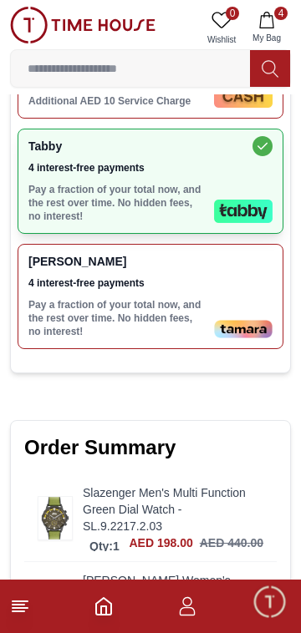
scroll to position [679, 0]
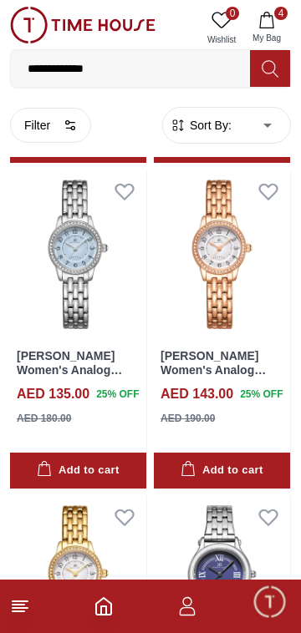
scroll to position [2676, 0]
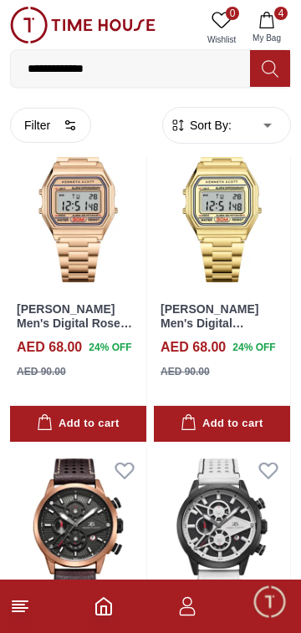
click at [270, 35] on span "My Bag" at bounding box center [267, 38] width 42 height 13
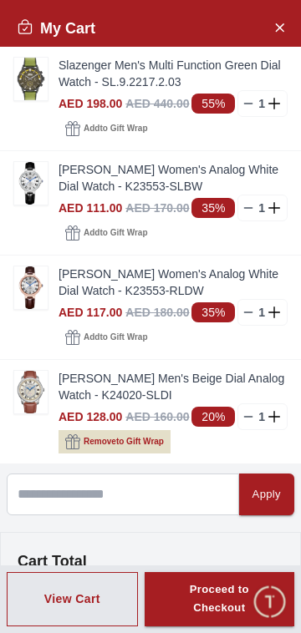
click at [253, 104] on icon at bounding box center [247, 103] width 13 height 13
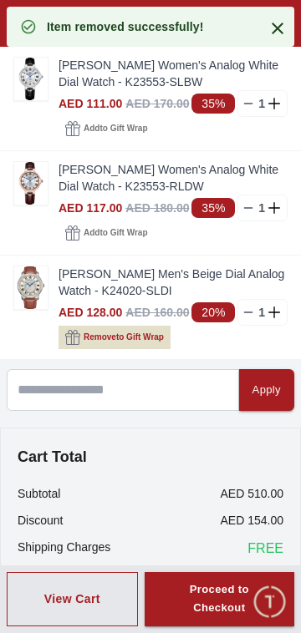
click at [253, 101] on icon at bounding box center [247, 103] width 13 height 13
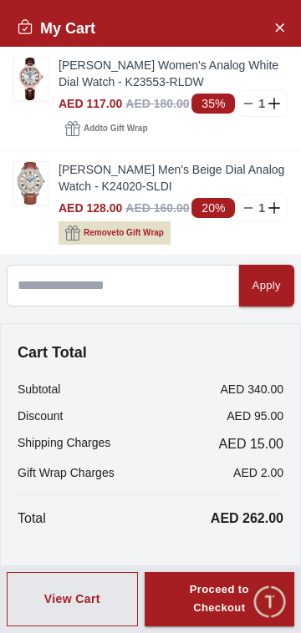
click at [248, 104] on line at bounding box center [249, 104] width 8 height 0
